Goal: Task Accomplishment & Management: Complete application form

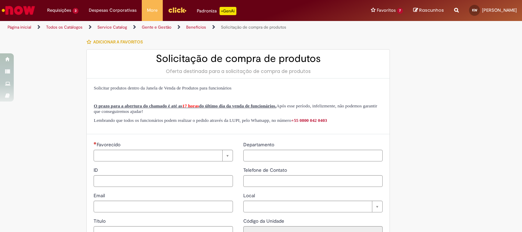
type input "********"
type input "**********"
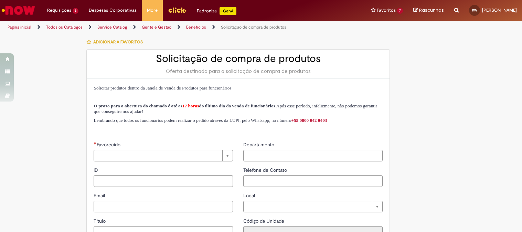
type input "****"
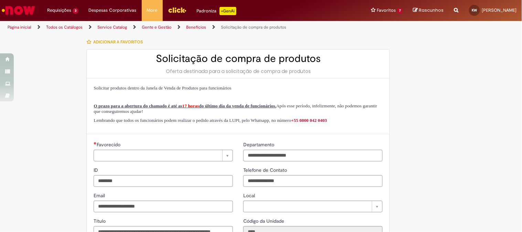
type input "**********"
